Goal: Task Accomplishment & Management: Manage account settings

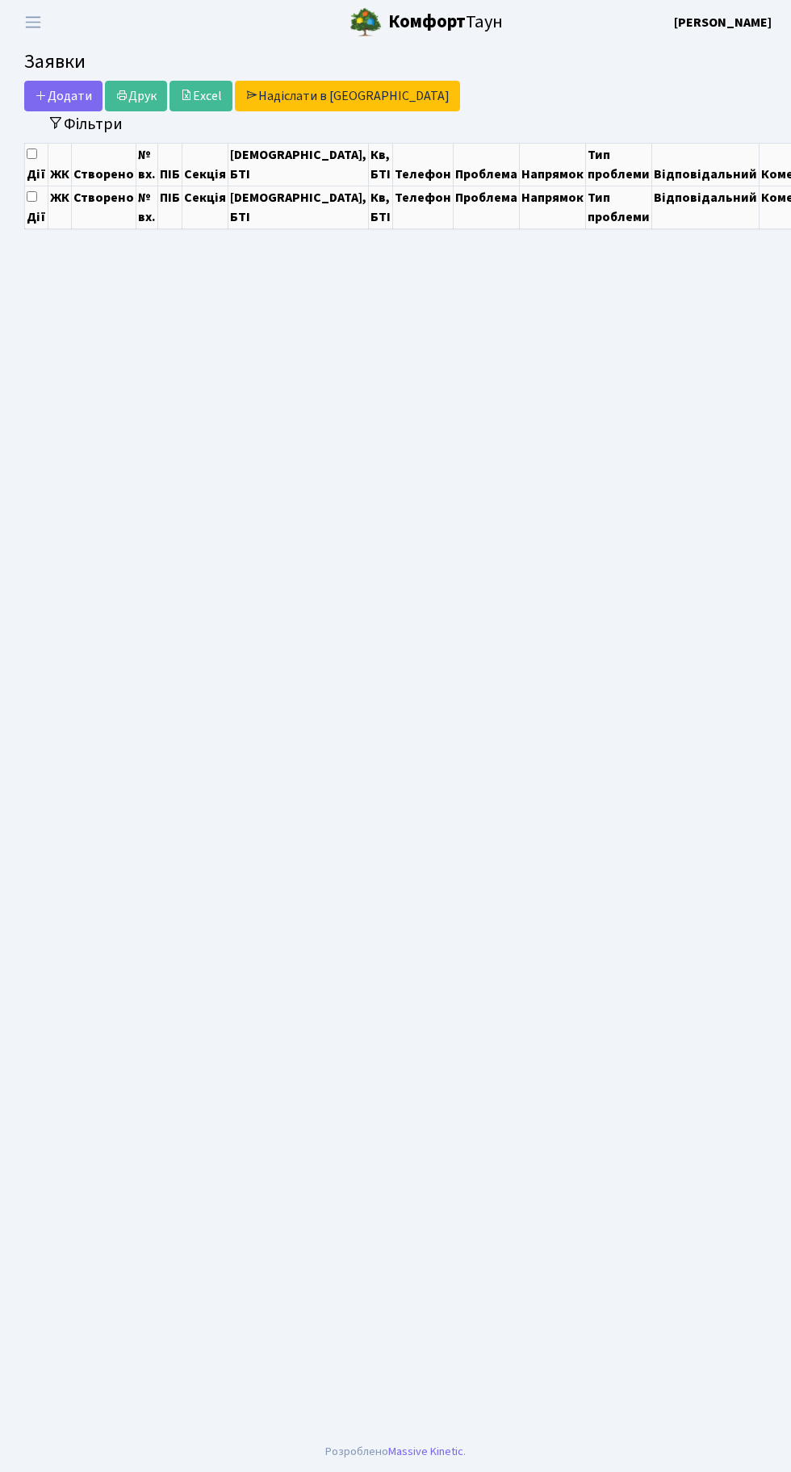
select select "25"
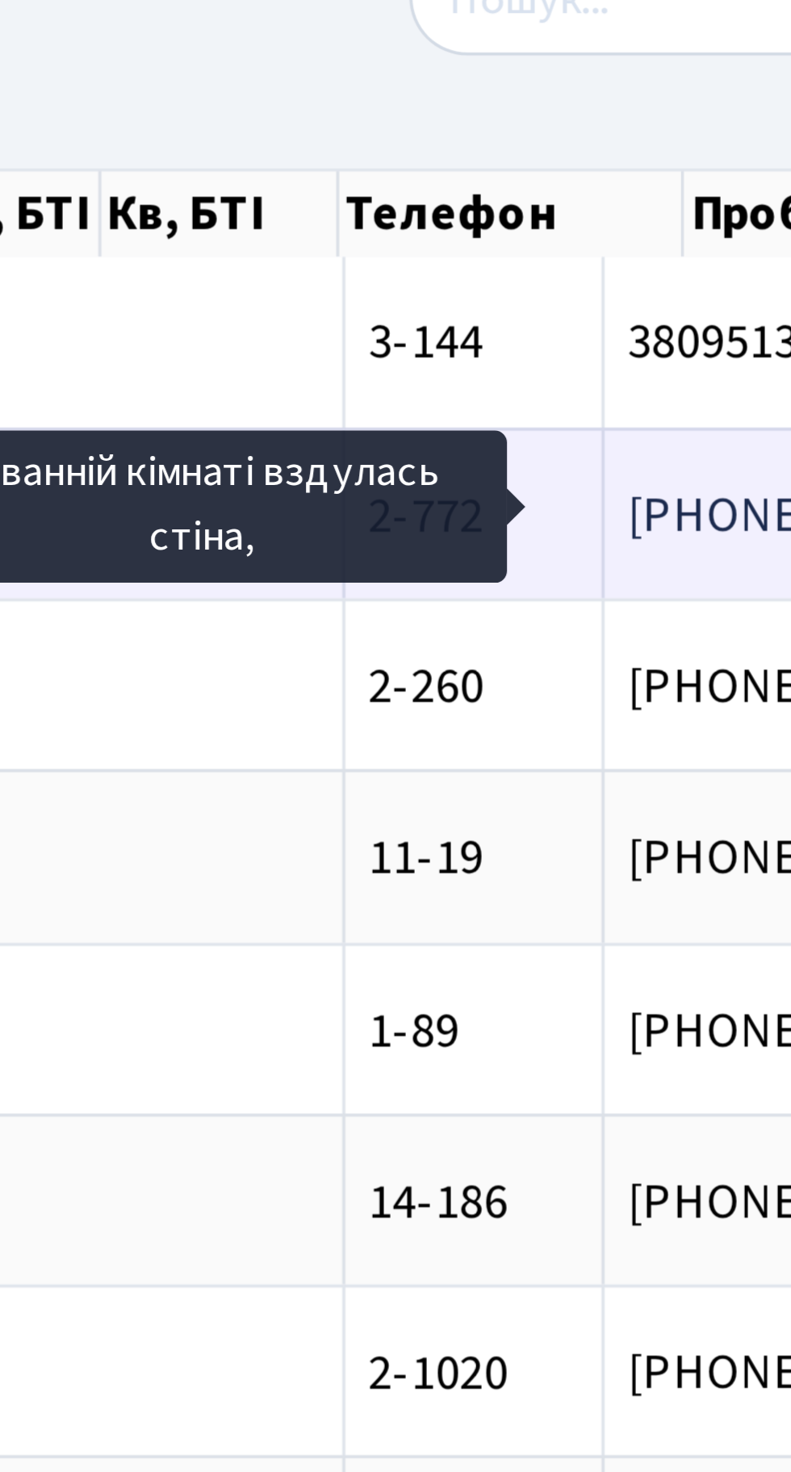
scroll to position [0, 72]
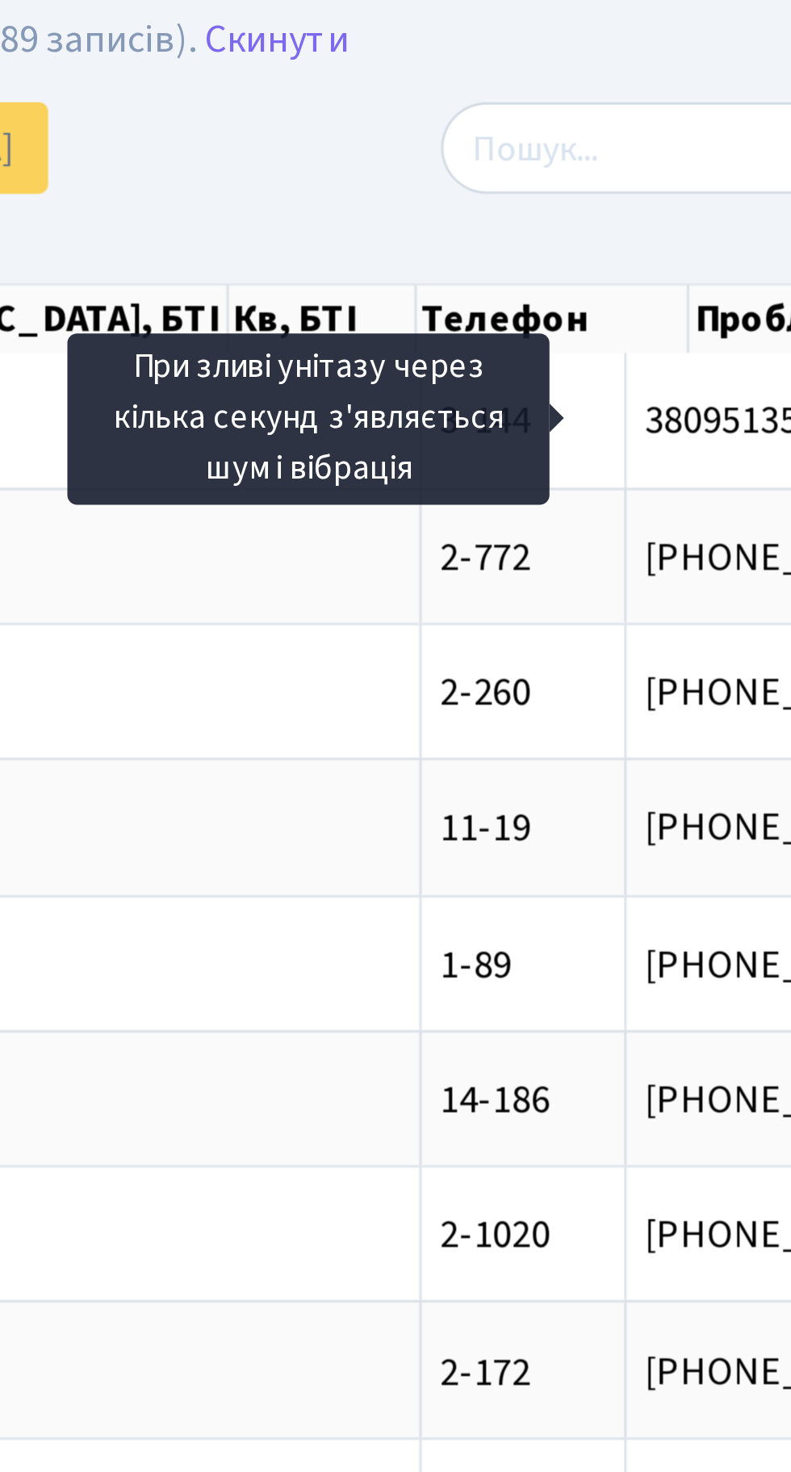
click at [528, 110] on div at bounding box center [651, 100] width 256 height 31
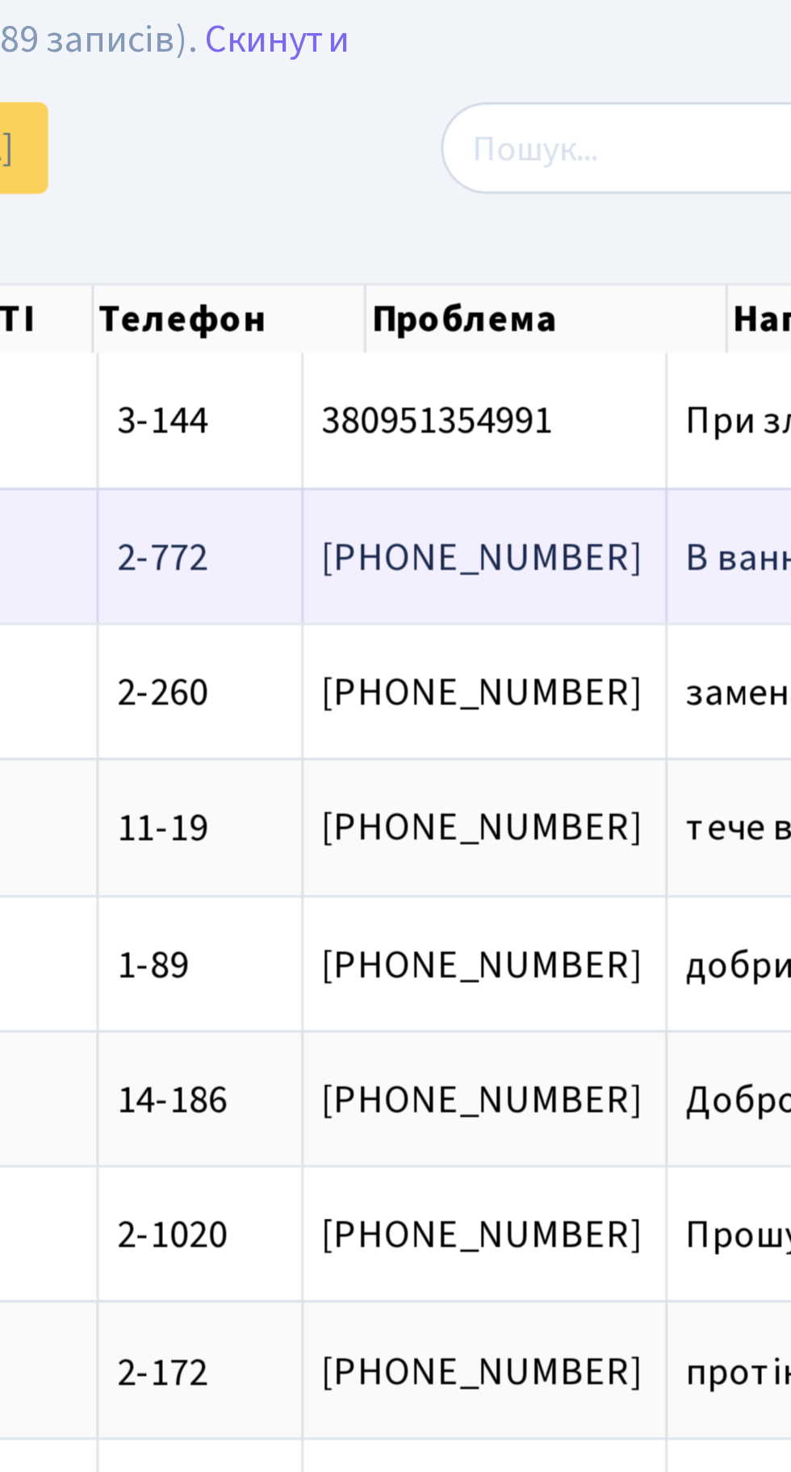
click at [674, 239] on span "В ванній кімнат[...]" at bounding box center [727, 237] width 107 height 18
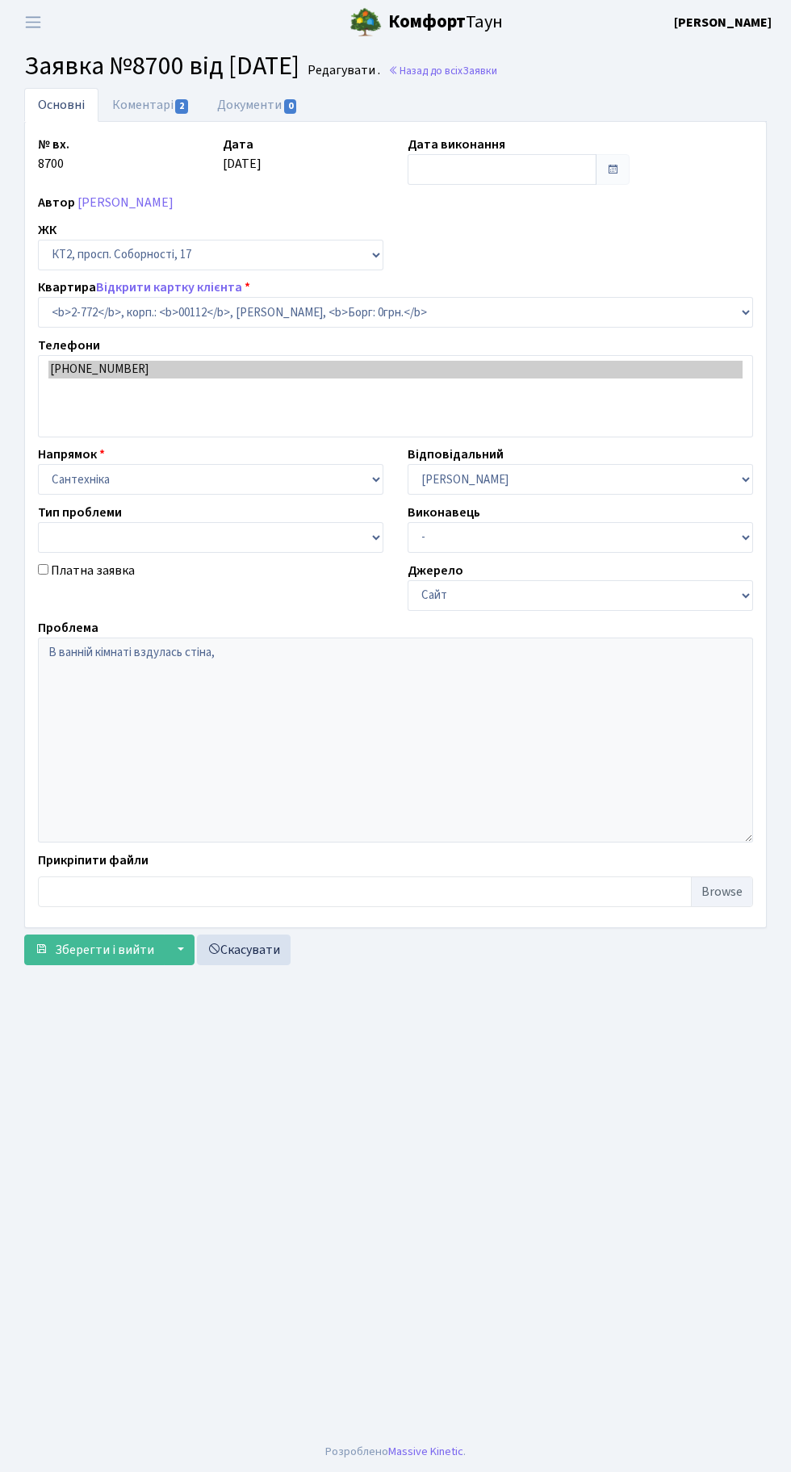
select select "15821"
